Goal: Task Accomplishment & Management: Manage account settings

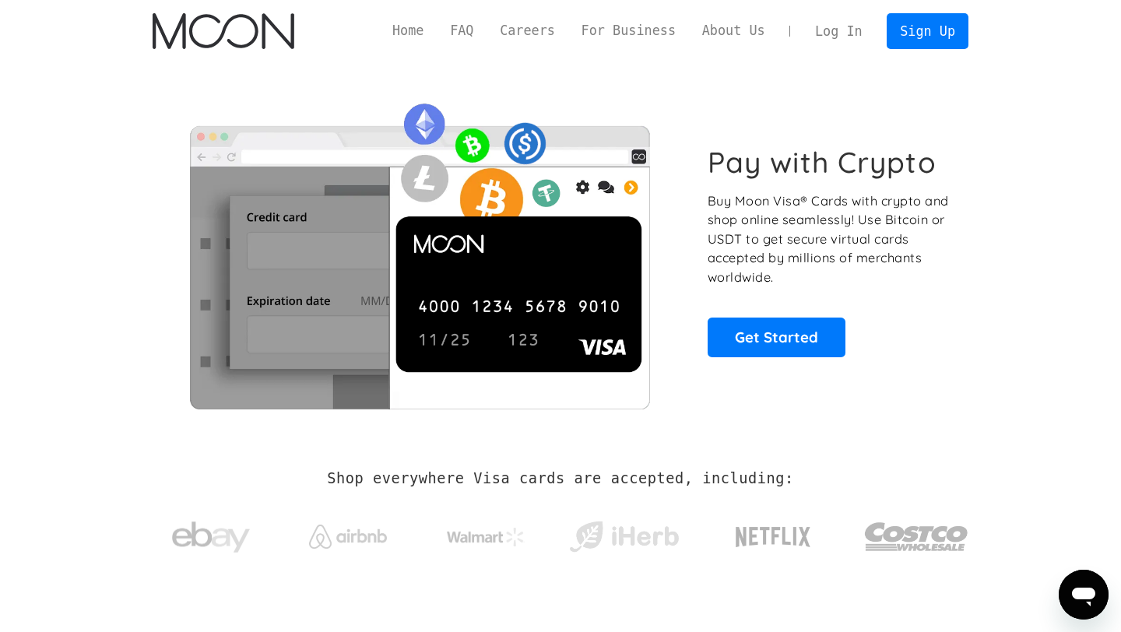
click at [847, 26] on link "Log In" at bounding box center [838, 31] width 73 height 34
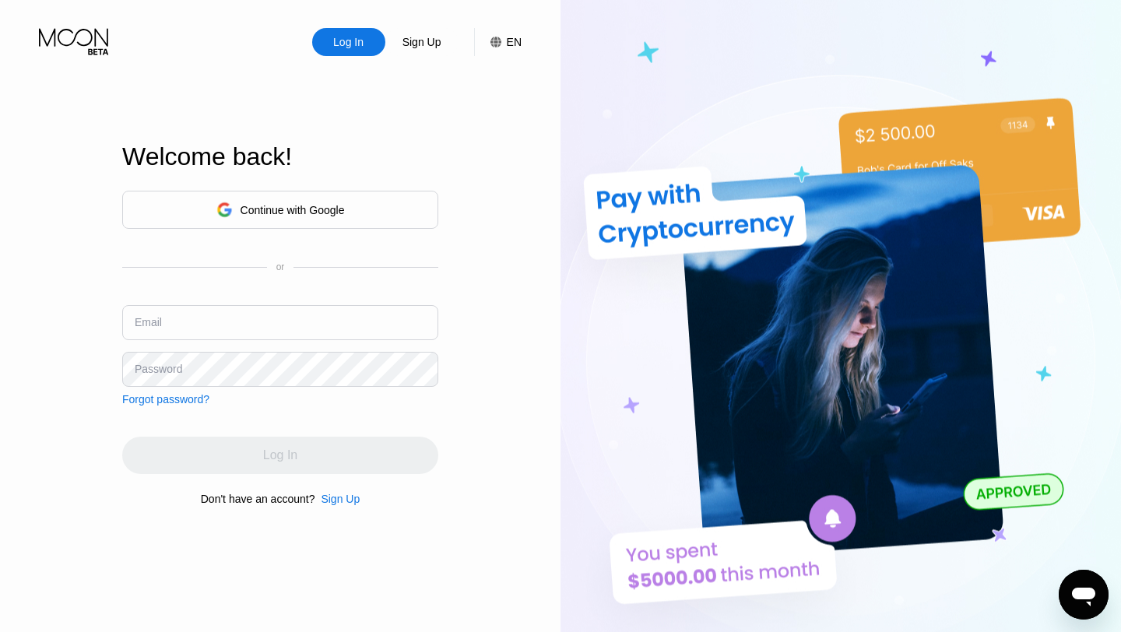
click at [361, 310] on input "text" at bounding box center [280, 322] width 316 height 35
type input "[EMAIL_ADDRESS][DOMAIN_NAME]"
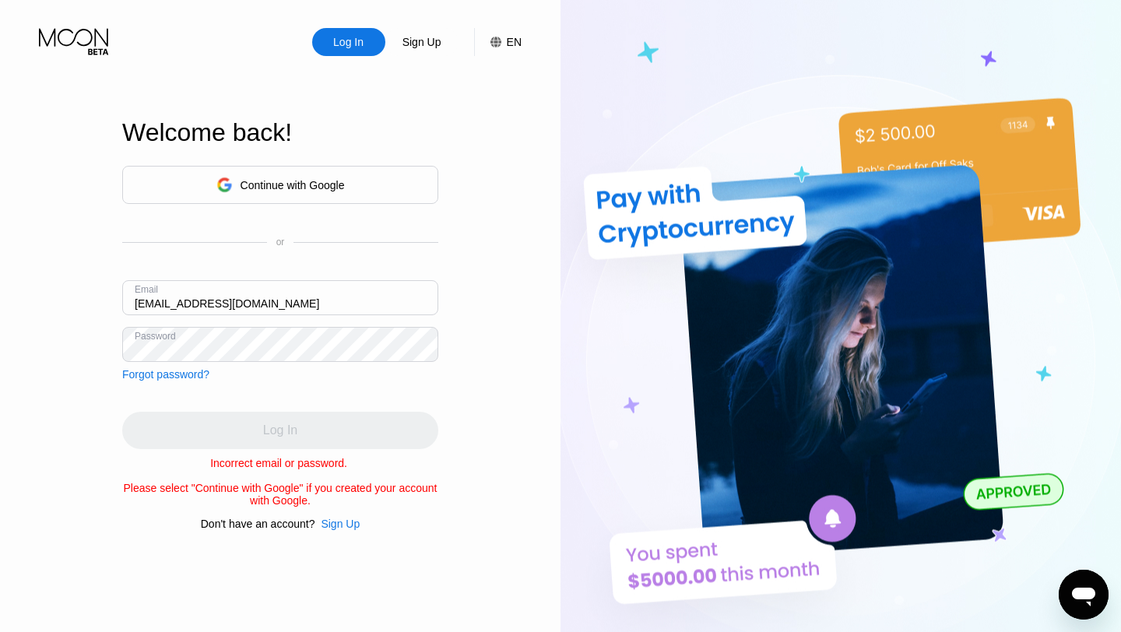
click at [318, 193] on div "Continue with Google" at bounding box center [281, 185] width 129 height 24
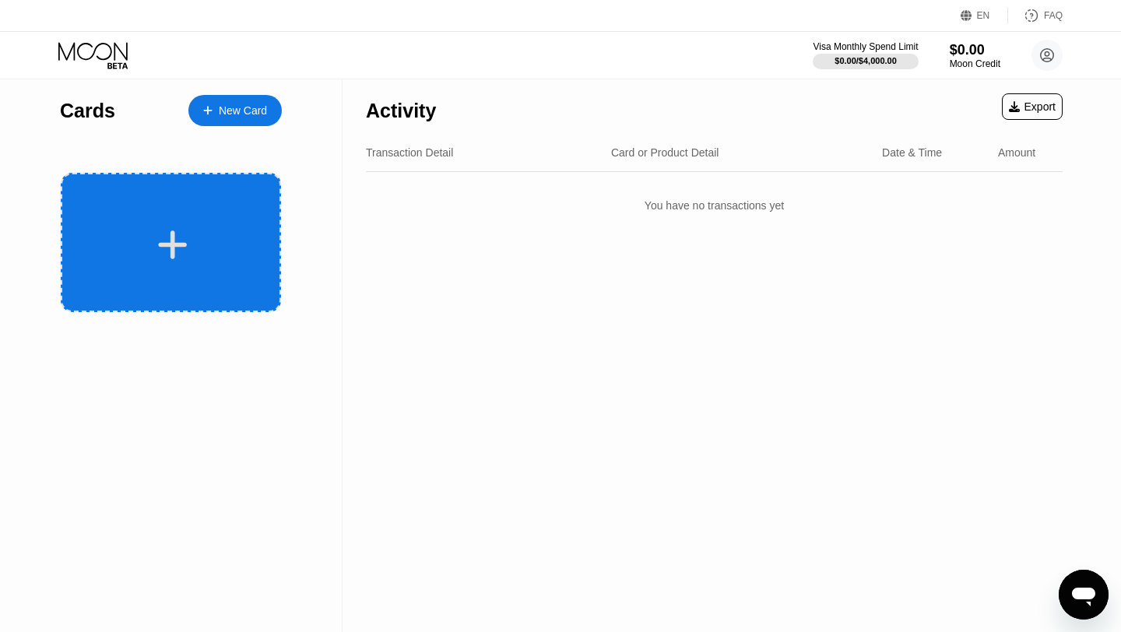
click at [217, 233] on div at bounding box center [172, 244] width 193 height 35
